Goal: Find contact information: Find contact information

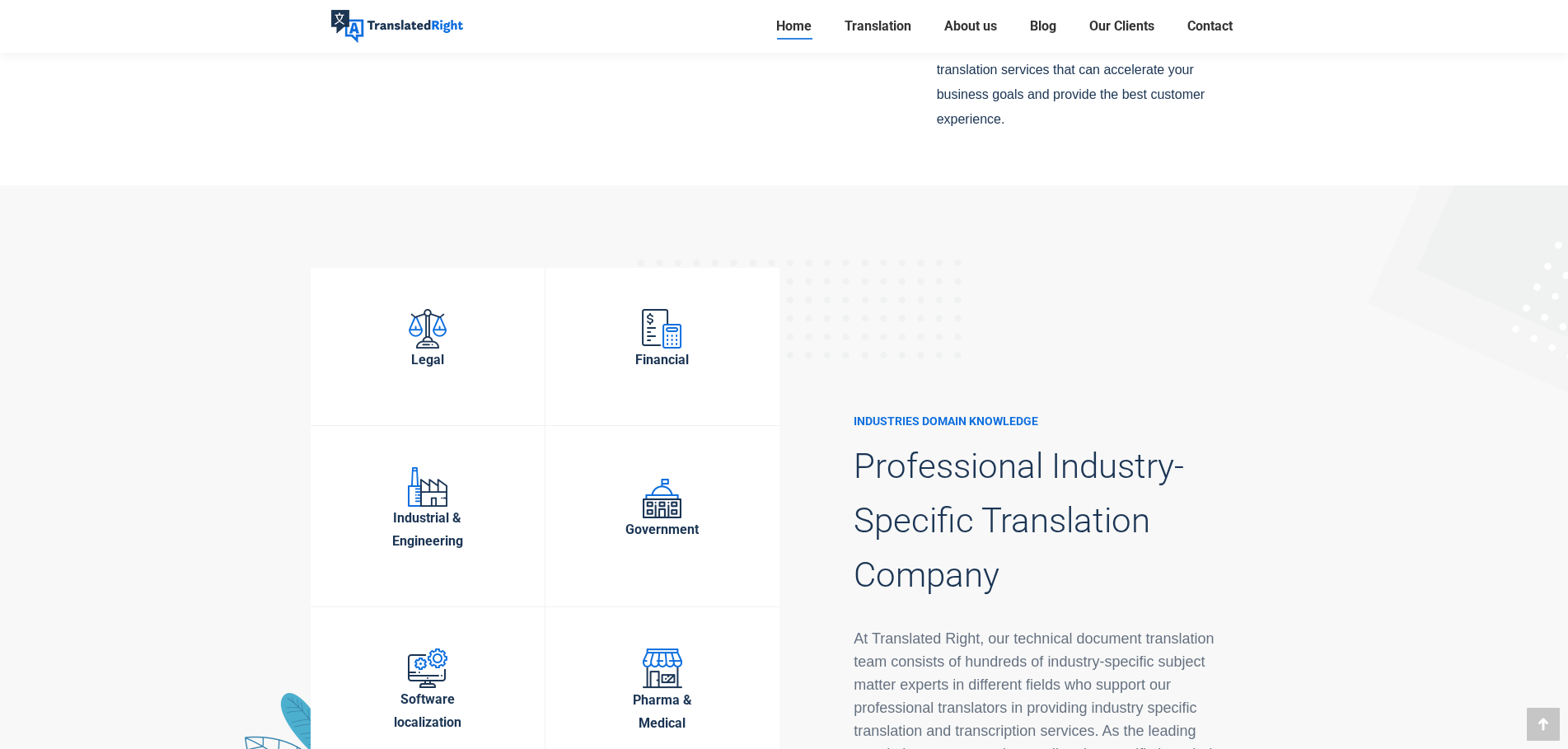
scroll to position [5520, 0]
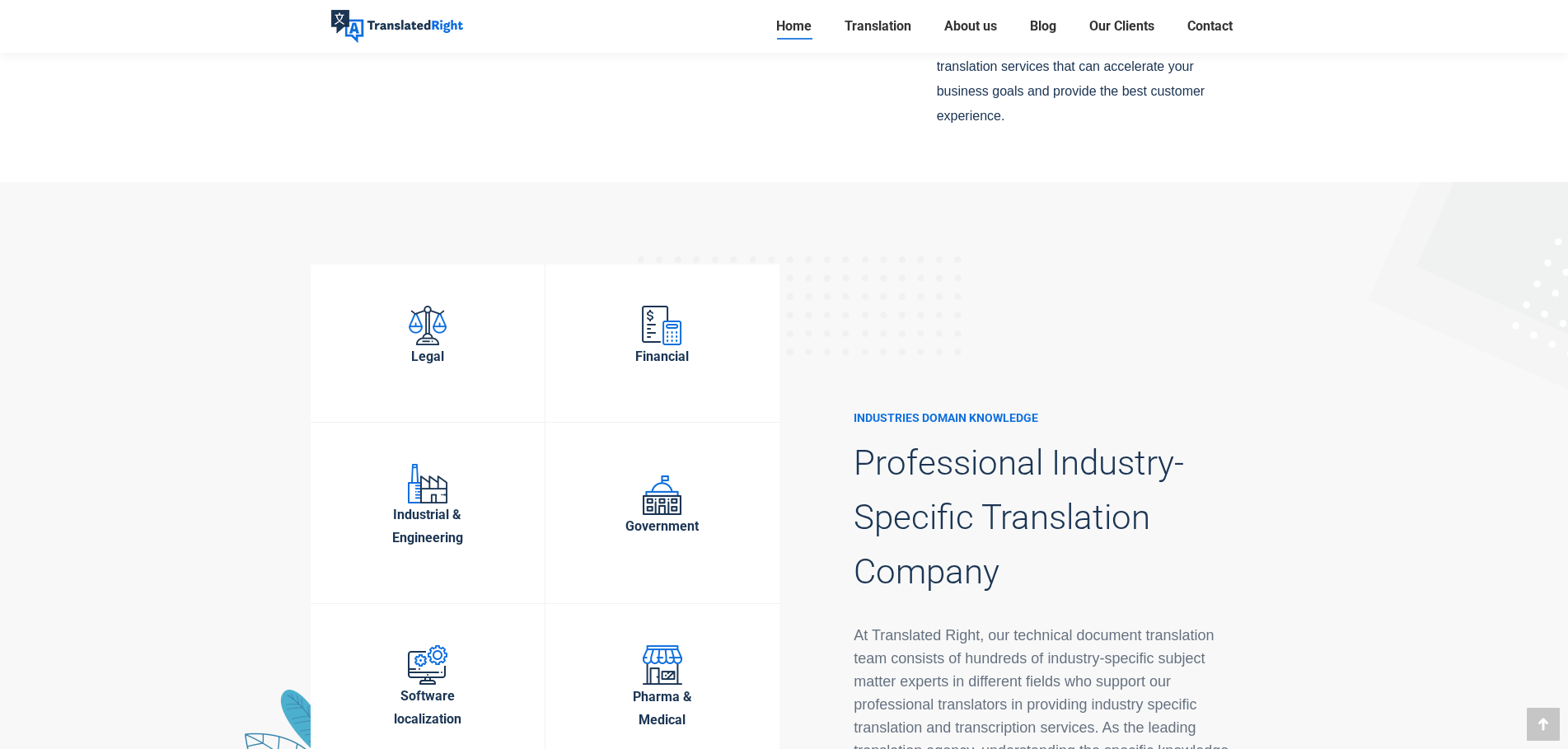
click at [428, 306] on img at bounding box center [428, 325] width 38 height 39
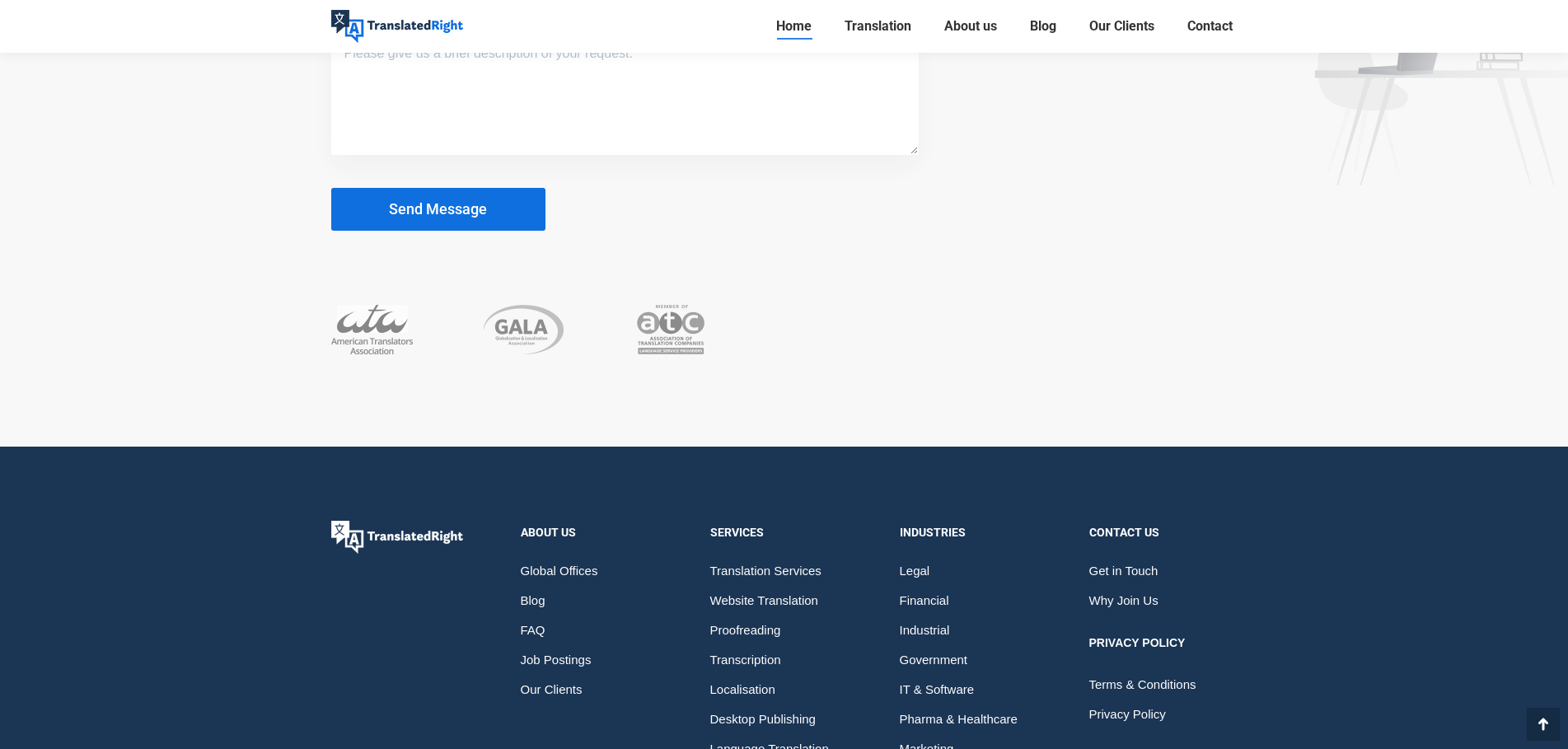
scroll to position [10492, 0]
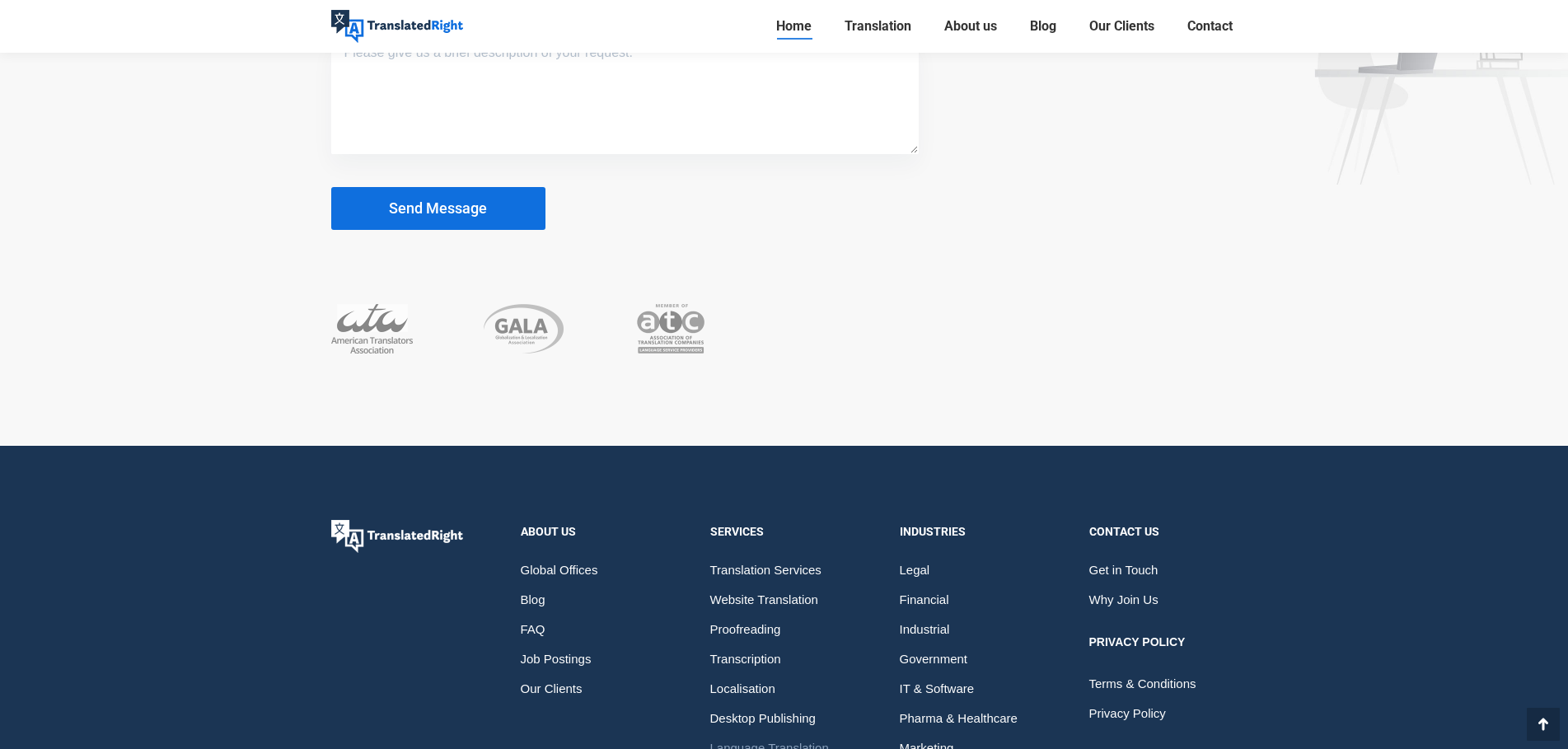
click at [800, 734] on span "Language Translation" at bounding box center [769, 748] width 118 height 30
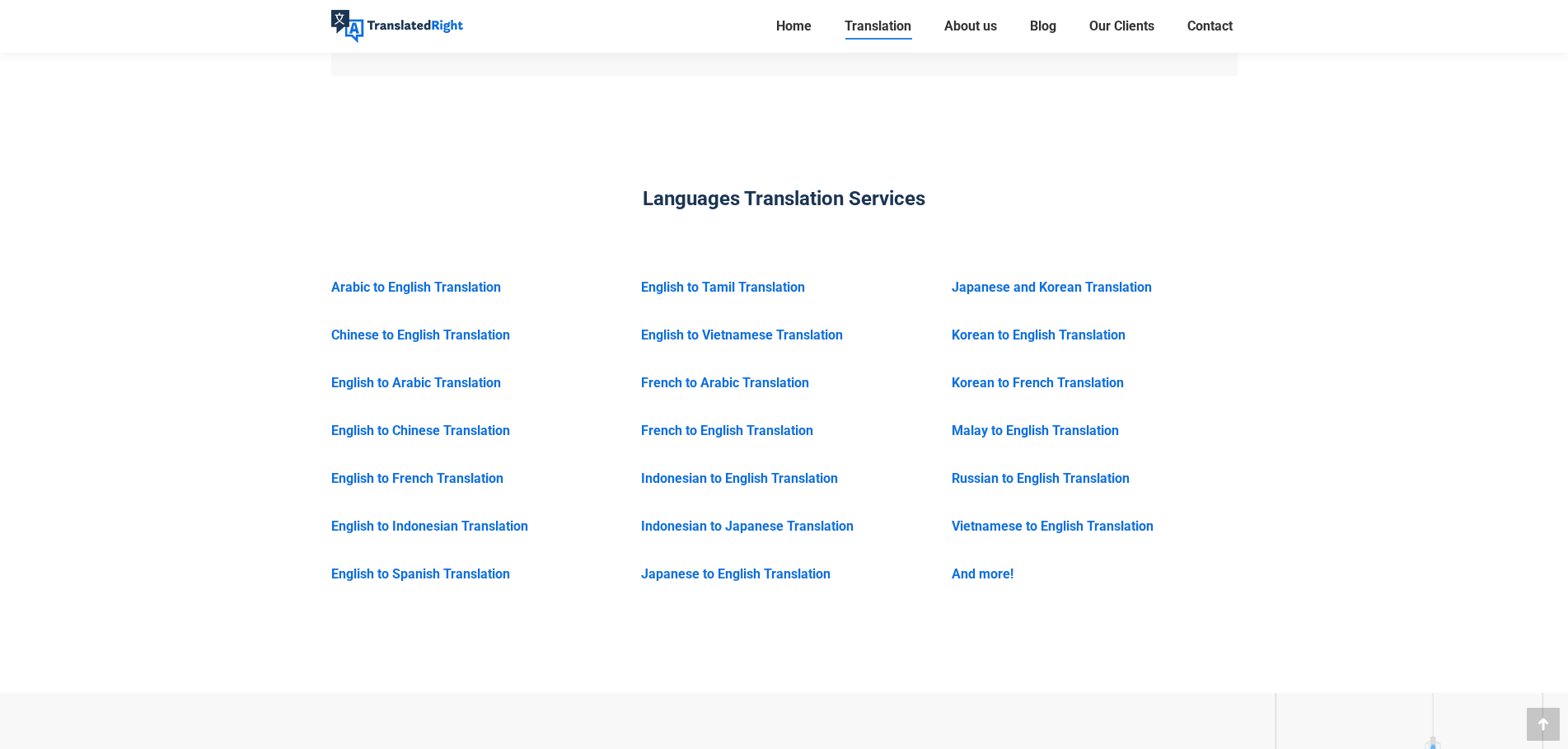
scroll to position [2389, 0]
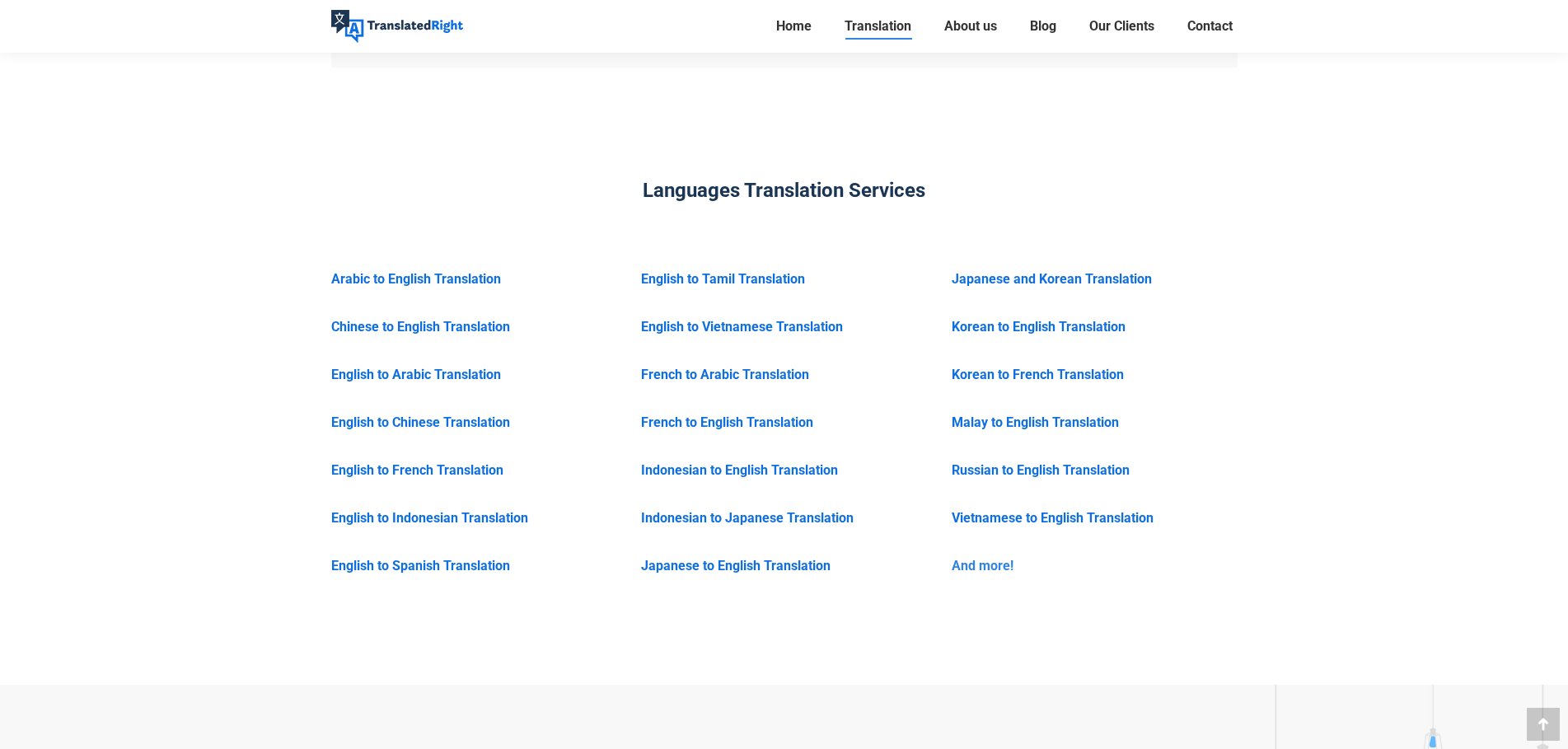
click at [988, 558] on link "And more!" at bounding box center [982, 566] width 62 height 15
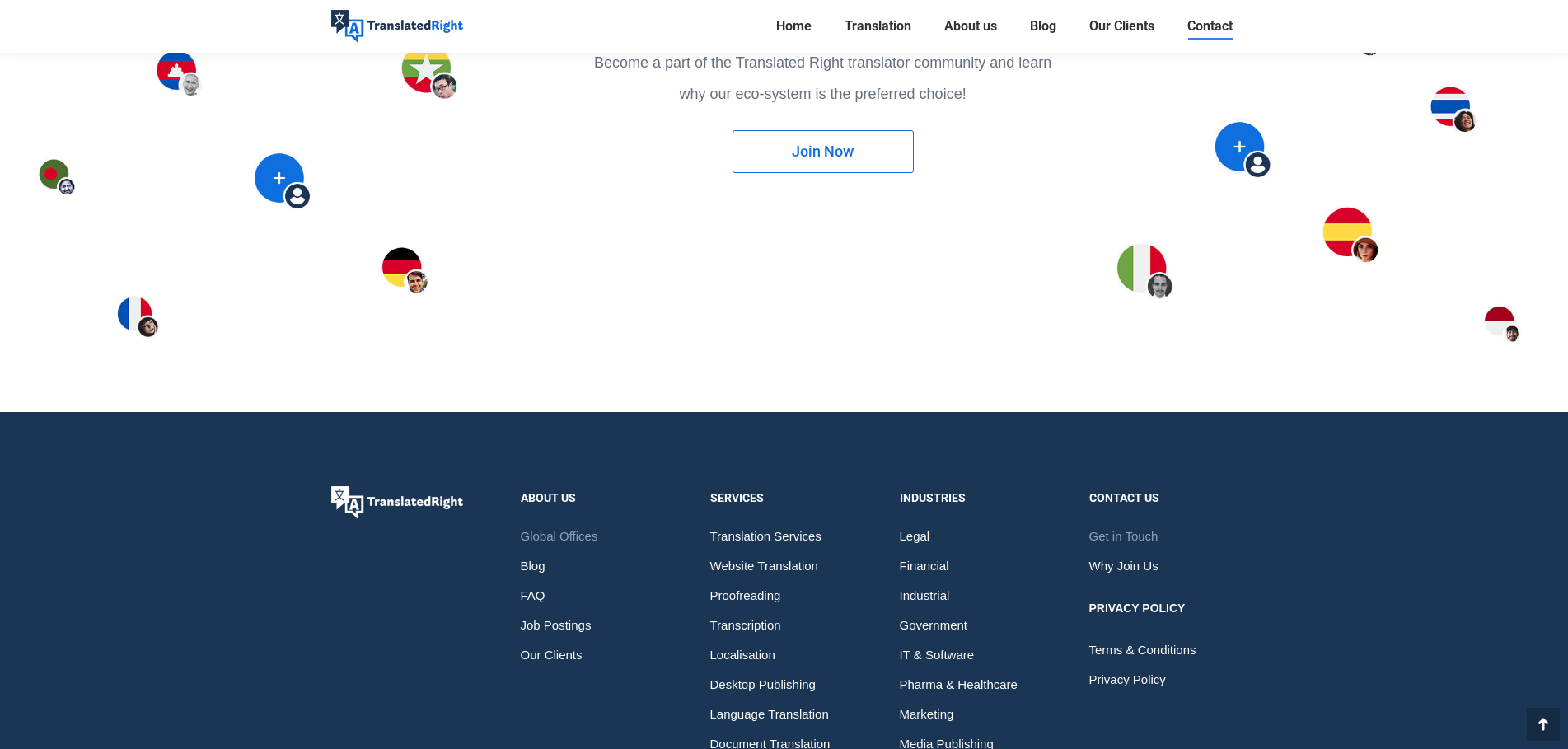
scroll to position [2468, 0]
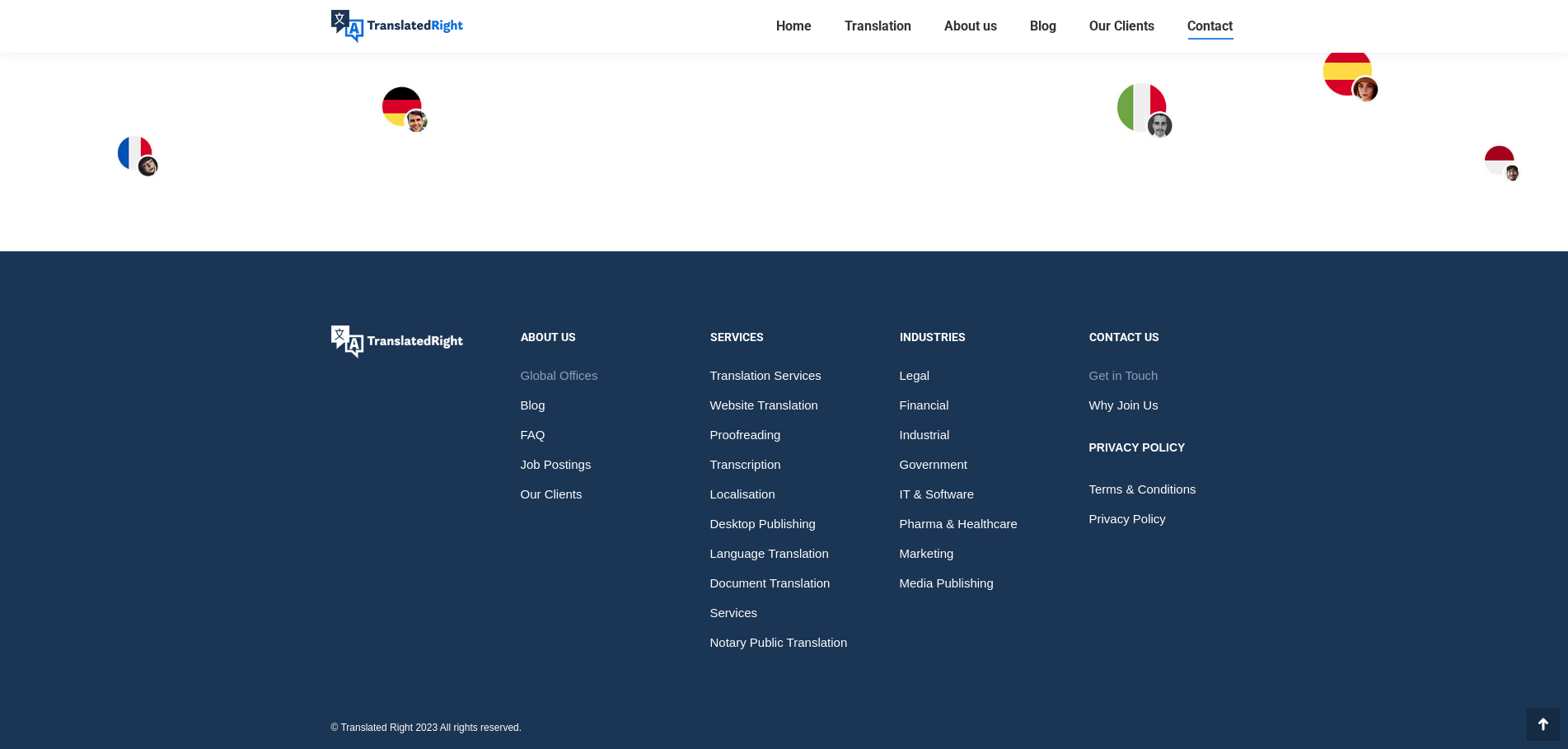
click at [1123, 364] on span "Get in Touch" at bounding box center [1124, 375] width 69 height 30
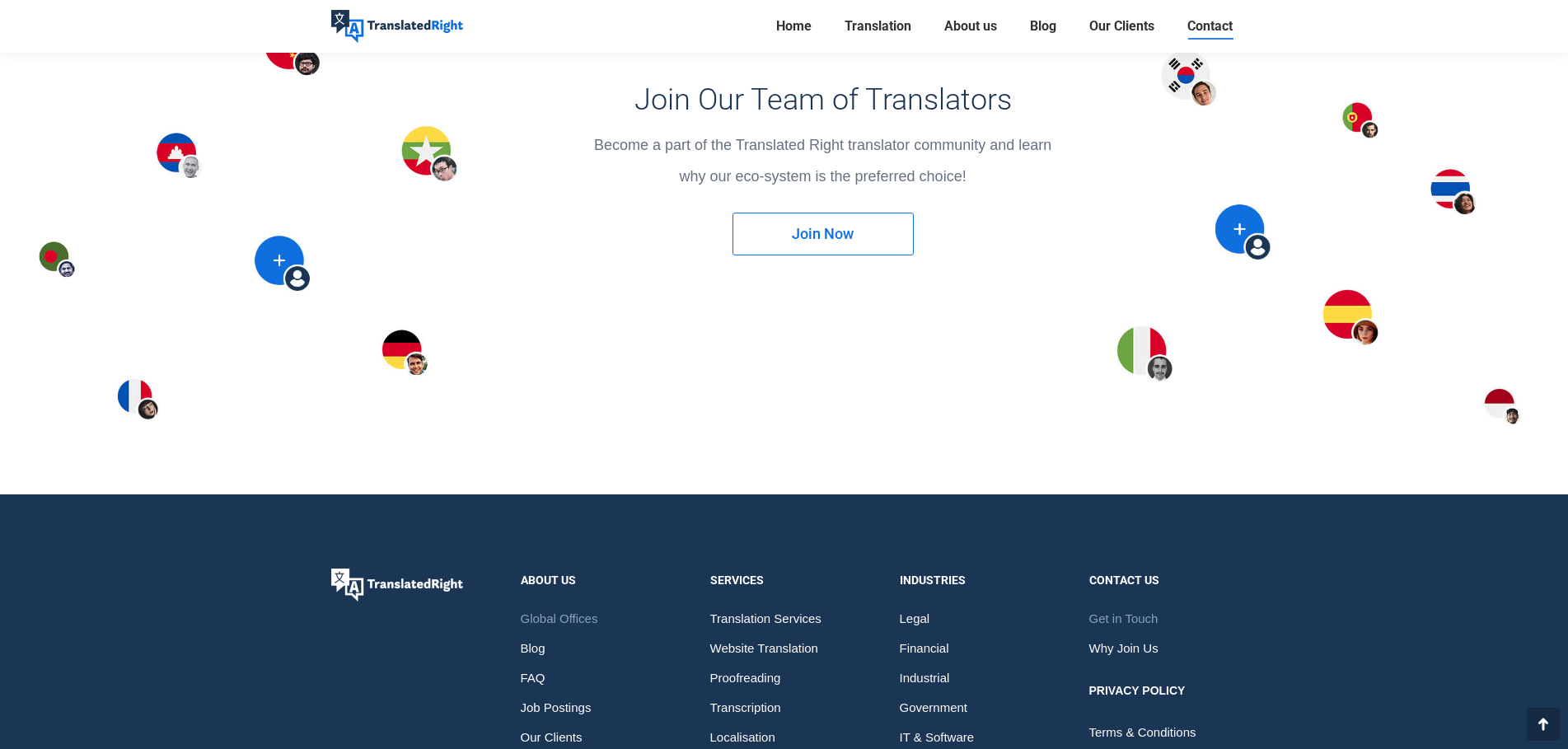
scroll to position [2468, 0]
